Goal: Entertainment & Leisure: Consume media (video, audio)

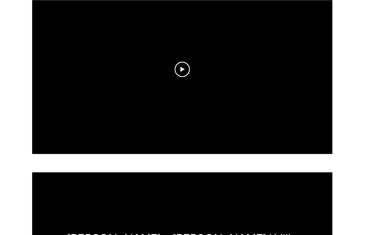
scroll to position [795, 12]
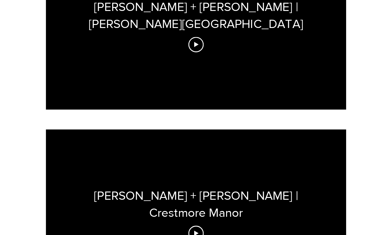
scroll to position [1456, 0]
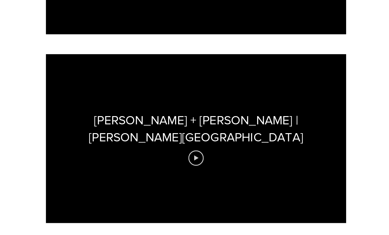
click at [197, 149] on icon "Play video" at bounding box center [194, 156] width 15 height 15
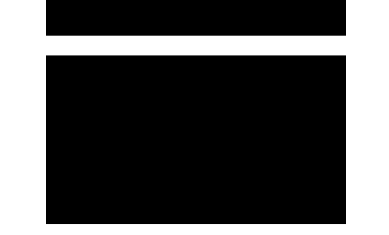
click at [316, 166] on div at bounding box center [195, 139] width 298 height 168
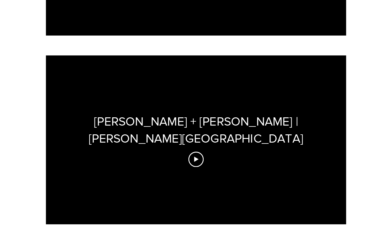
click at [292, 186] on div "Coleen + Austin | Reinstein Ranch" at bounding box center [195, 139] width 298 height 168
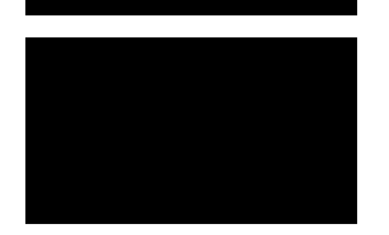
scroll to position [1472, 0]
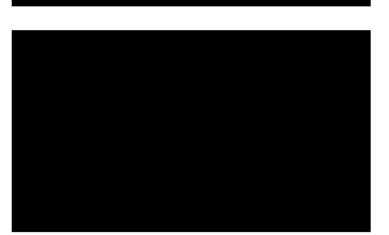
click at [77, 123] on div at bounding box center [195, 122] width 298 height 168
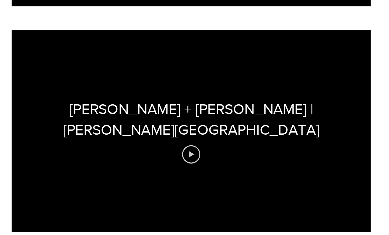
click at [187, 134] on icon "Play video" at bounding box center [194, 141] width 15 height 15
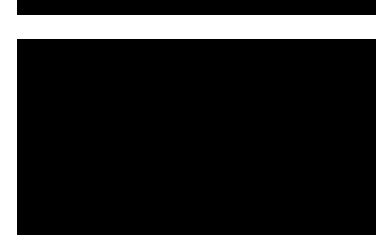
click at [232, 128] on div at bounding box center [195, 122] width 298 height 168
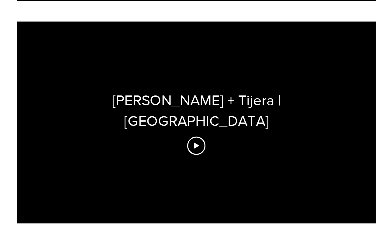
scroll to position [730, 0]
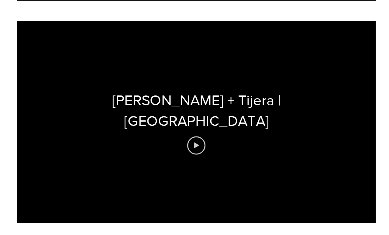
click at [187, 135] on icon "Play video" at bounding box center [194, 142] width 15 height 15
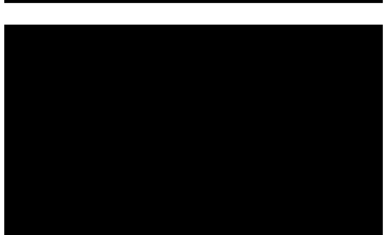
click at [229, 123] on div at bounding box center [195, 124] width 298 height 168
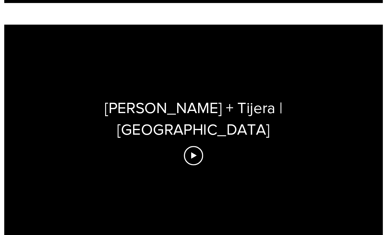
click at [187, 131] on div "[PERSON_NAME] + Tijera | [GEOGRAPHIC_DATA]" at bounding box center [195, 124] width 298 height 168
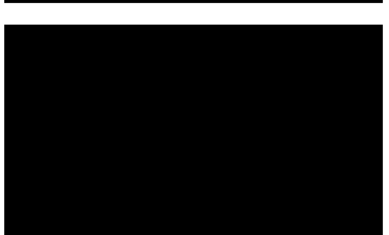
click at [205, 102] on div at bounding box center [195, 124] width 298 height 168
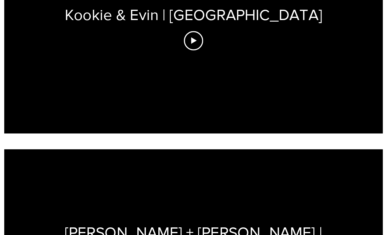
scroll to position [381, 0]
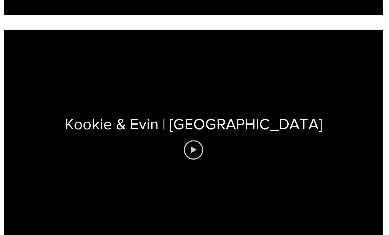
click at [187, 117] on icon "Play video" at bounding box center [194, 117] width 15 height 15
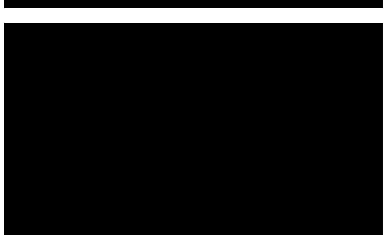
click at [228, 117] on div at bounding box center [195, 107] width 298 height 168
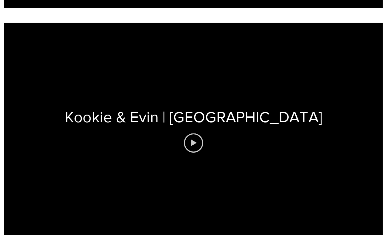
click at [187, 110] on icon "Play video" at bounding box center [194, 117] width 15 height 15
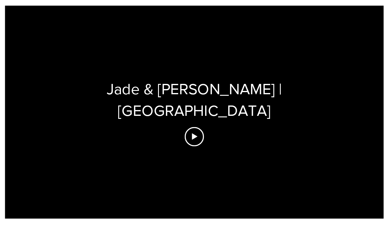
scroll to position [1834, 0]
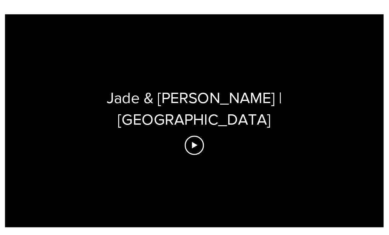
click at [188, 140] on icon "Play video" at bounding box center [195, 147] width 15 height 15
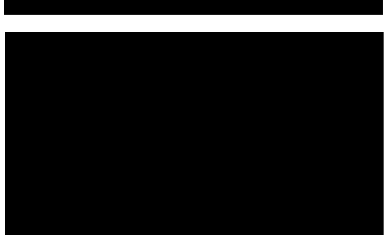
click at [261, 143] on div at bounding box center [195, 129] width 298 height 168
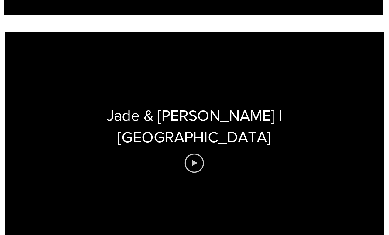
click at [188, 140] on icon "Play video" at bounding box center [195, 147] width 15 height 15
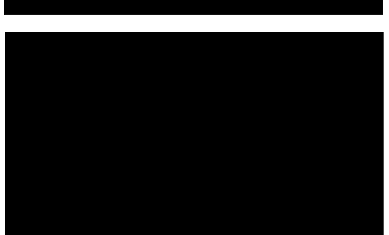
click at [239, 118] on div at bounding box center [195, 129] width 298 height 168
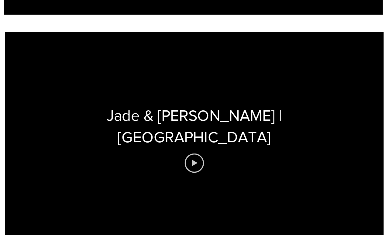
click at [188, 140] on icon "Play video" at bounding box center [195, 147] width 15 height 15
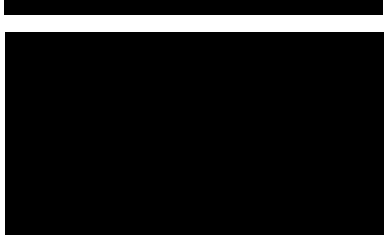
click at [247, 121] on div at bounding box center [195, 129] width 298 height 168
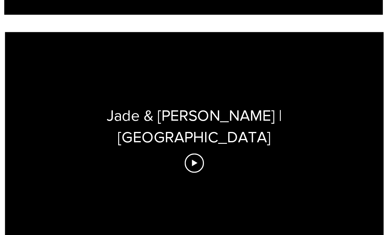
click at [243, 128] on div "Jade & Taylor | Lakeview Hills Clubhouse" at bounding box center [195, 129] width 298 height 168
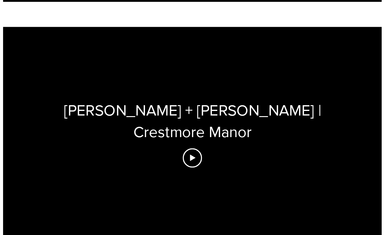
scroll to position [1643, 0]
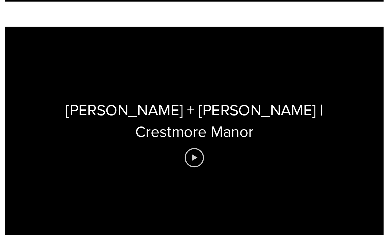
click at [193, 155] on icon "Play video" at bounding box center [195, 157] width 4 height 5
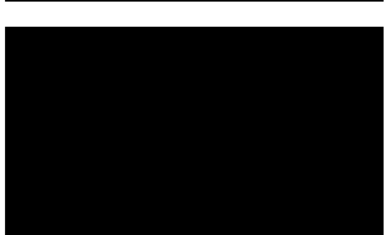
click at [249, 116] on div at bounding box center [195, 138] width 298 height 168
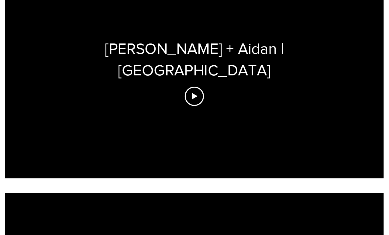
scroll to position [253, 0]
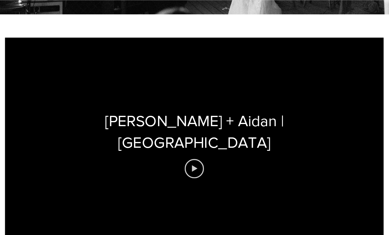
click at [187, 125] on icon "Play video" at bounding box center [194, 132] width 15 height 15
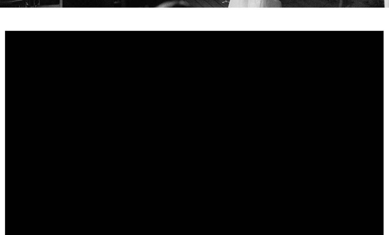
scroll to position [169, 0]
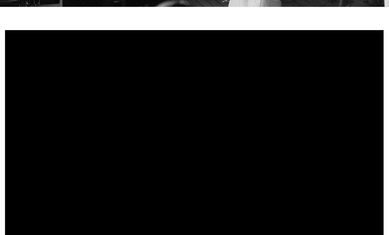
click at [222, 107] on div at bounding box center [195, 141] width 298 height 168
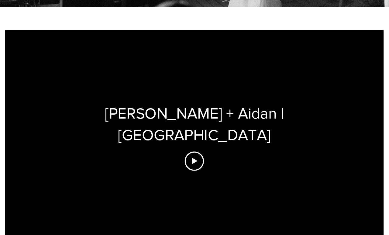
scroll to position [169, 0]
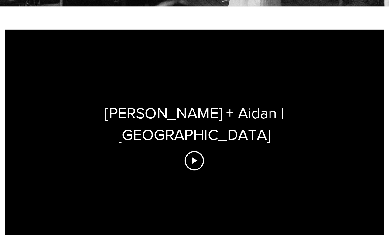
click at [187, 152] on icon "Play video" at bounding box center [194, 159] width 15 height 15
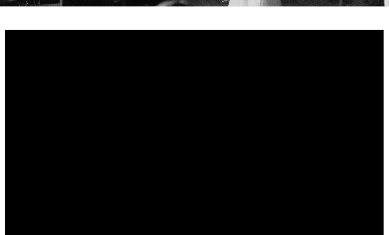
click at [245, 123] on div at bounding box center [195, 141] width 298 height 168
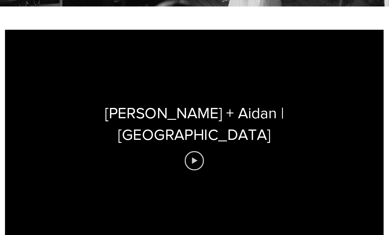
click at [193, 157] on icon "Play video" at bounding box center [195, 159] width 4 height 5
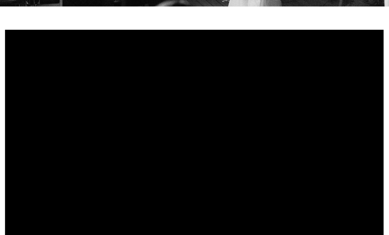
click at [262, 143] on div at bounding box center [195, 141] width 298 height 168
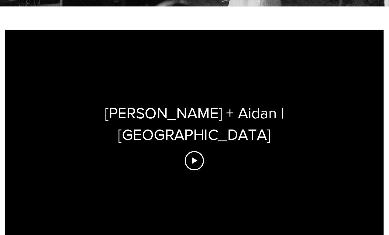
click at [187, 152] on icon "Play video" at bounding box center [194, 159] width 15 height 15
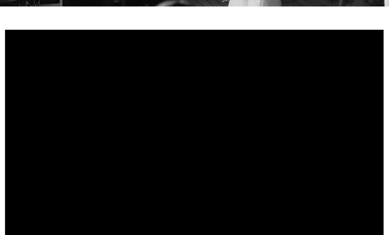
click at [187, 130] on div at bounding box center [195, 141] width 298 height 168
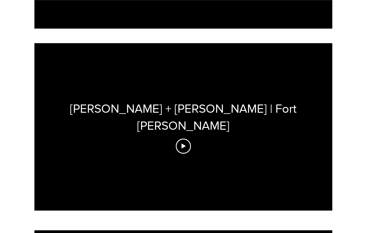
scroll to position [1279, 10]
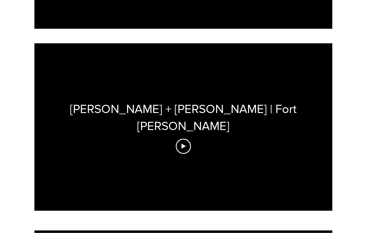
click at [178, 139] on icon "Play video" at bounding box center [183, 146] width 15 height 15
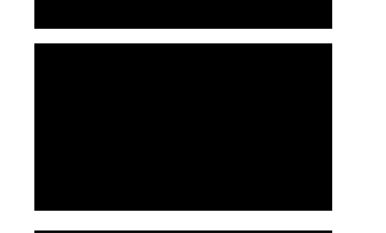
scroll to position [1292, 10]
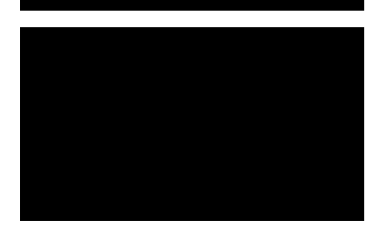
click at [162, 131] on div at bounding box center [183, 115] width 298 height 168
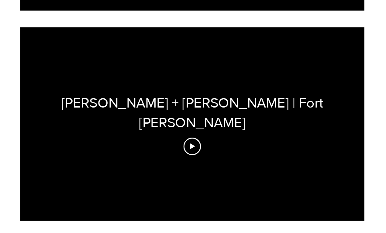
click at [176, 127] on icon "Play video" at bounding box center [183, 134] width 15 height 15
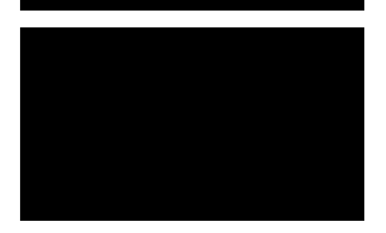
click at [170, 76] on div at bounding box center [183, 115] width 298 height 168
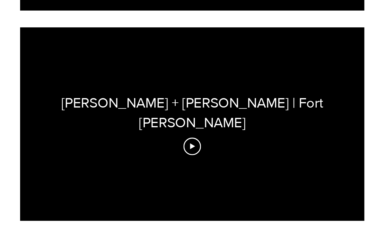
click at [176, 127] on icon "Play video" at bounding box center [183, 134] width 15 height 15
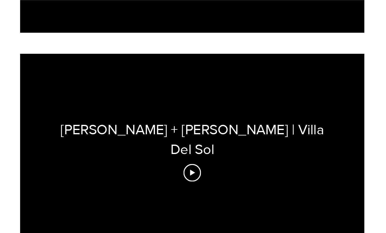
scroll to position [1094, 10]
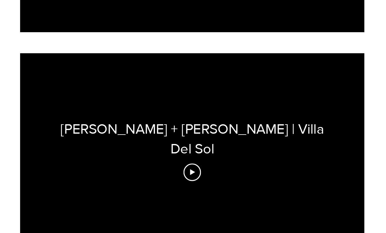
click at [200, 85] on div "[PERSON_NAME] + [PERSON_NAME] | Villa Del Sol" at bounding box center [183, 131] width 298 height 168
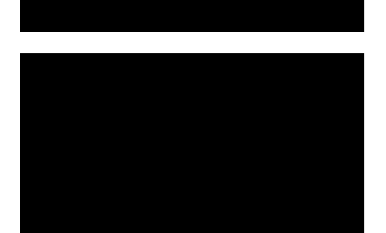
click at [147, 34] on div at bounding box center [183, 72] width 386 height 1917
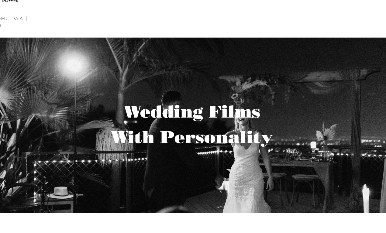
scroll to position [0, 10]
